Goal: Communication & Community: Connect with others

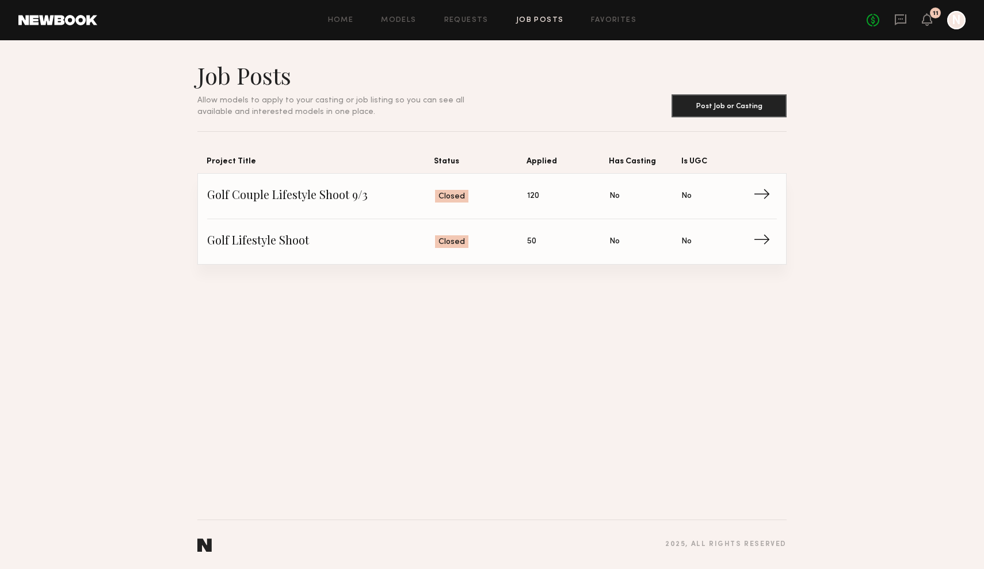
click at [908, 25] on div "No fees up to $5,000 11 N" at bounding box center [916, 20] width 99 height 18
click at [902, 24] on icon at bounding box center [901, 19] width 12 height 11
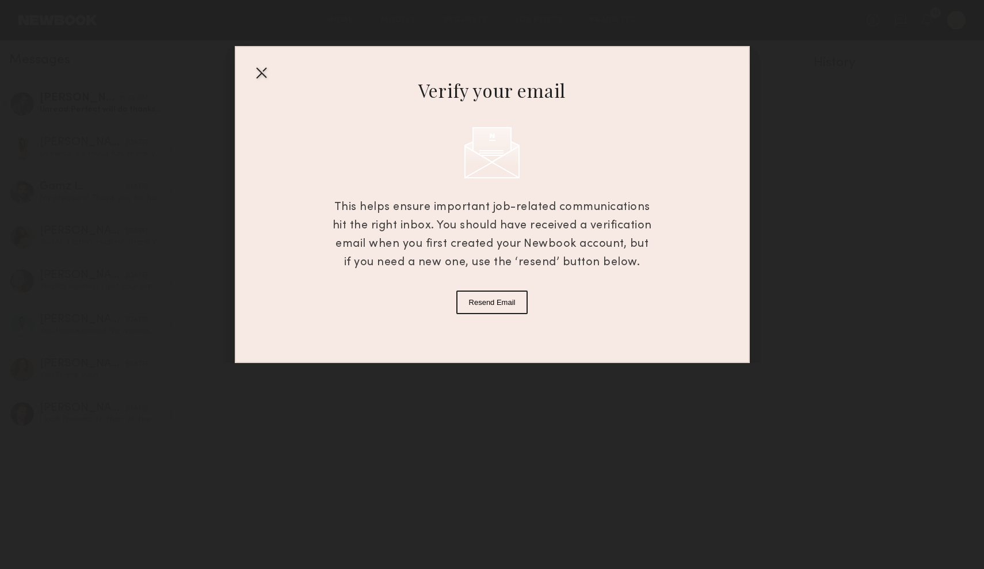
click at [257, 74] on div at bounding box center [261, 72] width 18 height 18
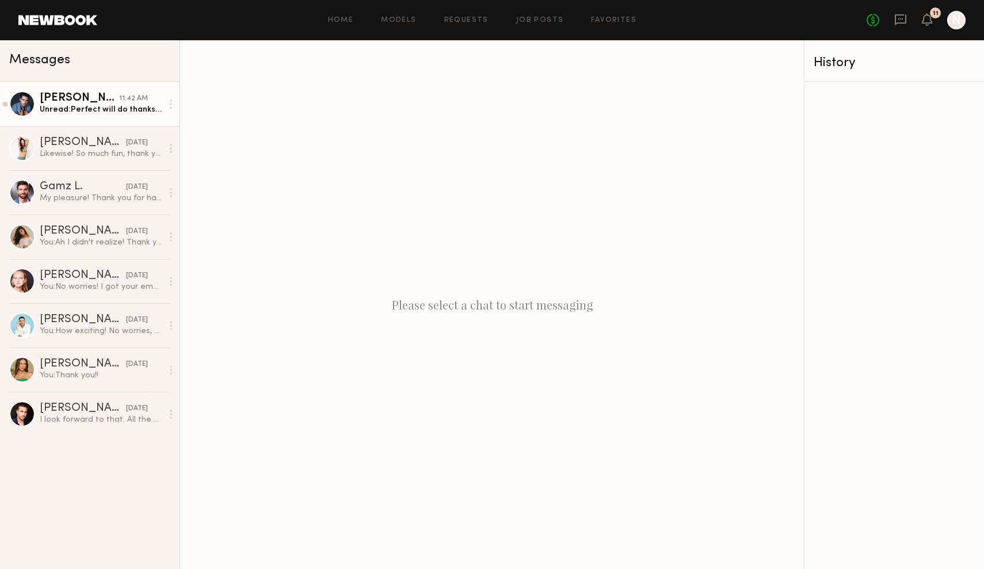
click at [95, 98] on div "[PERSON_NAME]" at bounding box center [79, 99] width 79 height 12
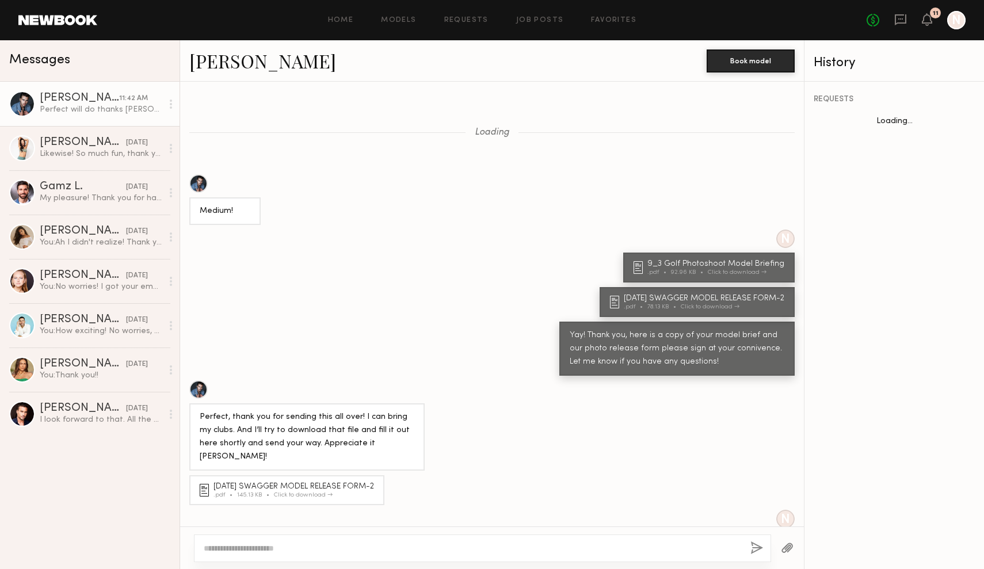
scroll to position [425, 0]
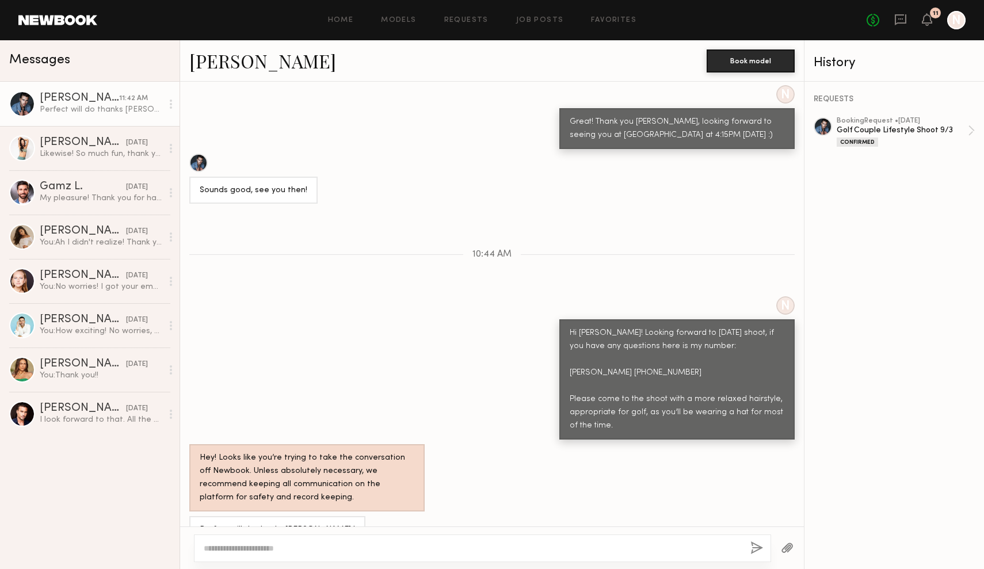
click at [203, 154] on div at bounding box center [198, 163] width 18 height 18
